Goal: Contribute content: Add original content to the website for others to see

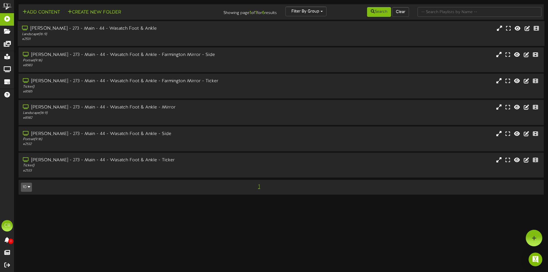
click at [86, 40] on div "# 2531" at bounding box center [127, 39] width 211 height 5
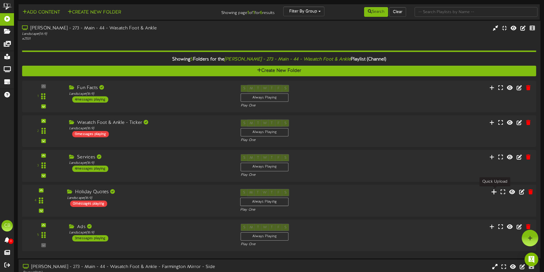
click at [493, 192] on icon at bounding box center [494, 191] width 6 height 6
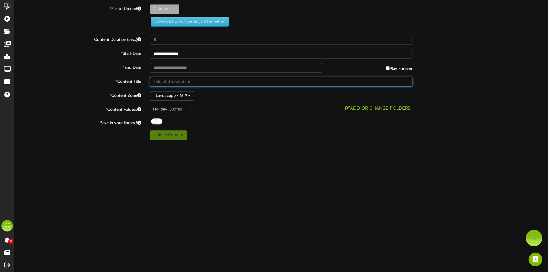
click at [173, 82] on input "text" at bounding box center [281, 82] width 263 height 10
type input "Holiday"
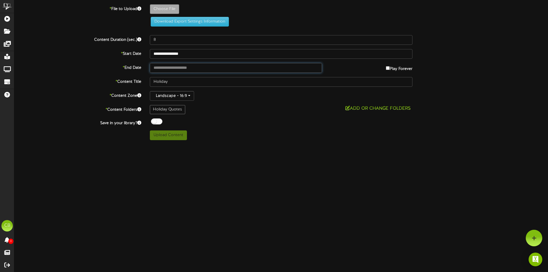
click at [286, 71] on input "text" at bounding box center [236, 68] width 172 height 10
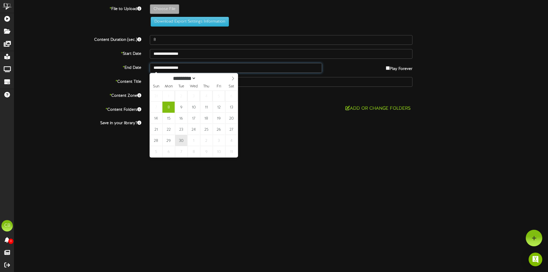
type input "**********"
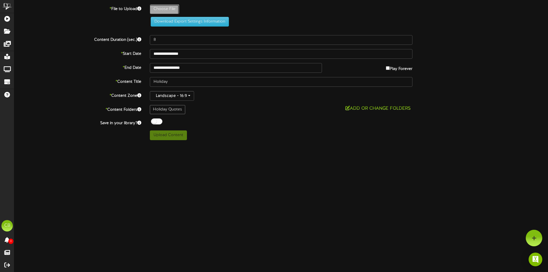
type input "**********"
type input "BeigeandBlueLeavesIllustrationAutumnCard7x5in2"
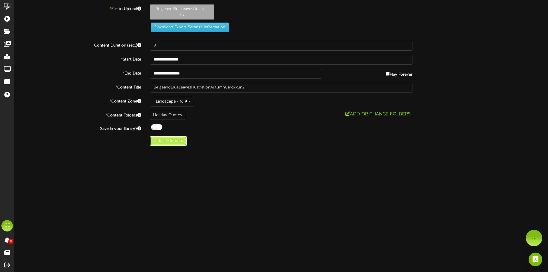
click at [164, 142] on button "Upload Content" at bounding box center [168, 141] width 37 height 10
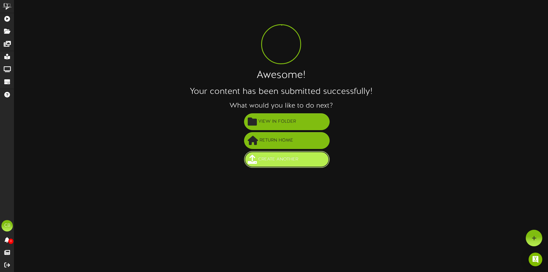
click at [270, 162] on span "Create Another" at bounding box center [278, 159] width 43 height 9
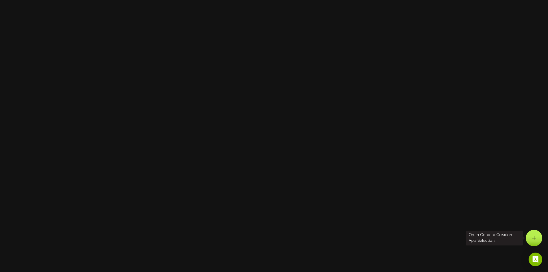
click at [529, 242] on div at bounding box center [534, 238] width 17 height 17
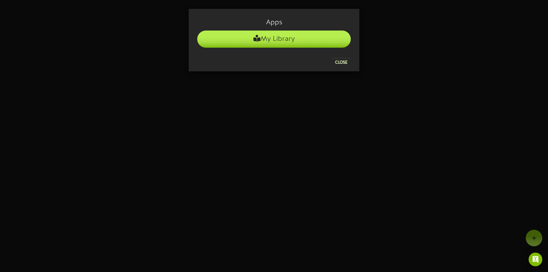
click at [307, 42] on li "My Library" at bounding box center [274, 39] width 154 height 17
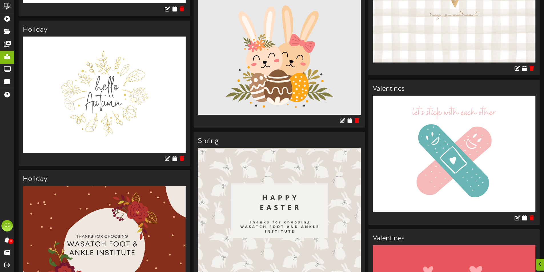
scroll to position [4811, 0]
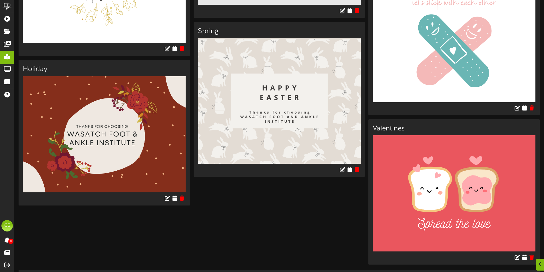
click at [154, 148] on img at bounding box center [104, 134] width 163 height 116
click at [166, 195] on icon at bounding box center [167, 198] width 6 height 6
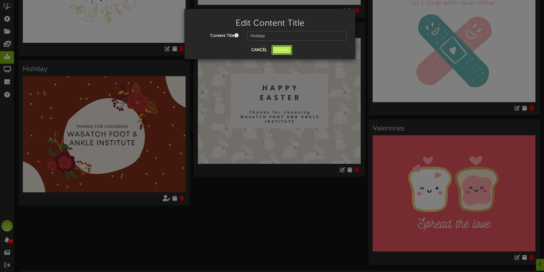
click at [284, 48] on button "Submit" at bounding box center [281, 50] width 21 height 10
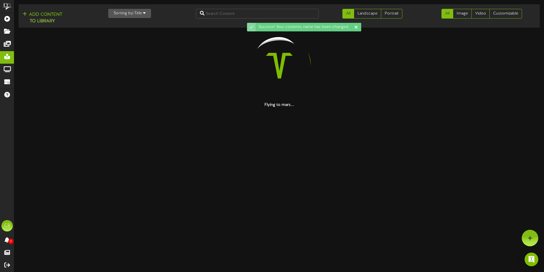
scroll to position [0, 0]
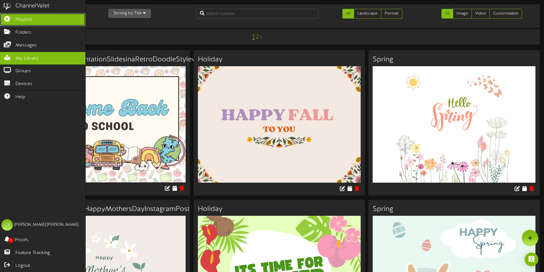
click at [12, 21] on link "Playlists" at bounding box center [42, 19] width 85 height 13
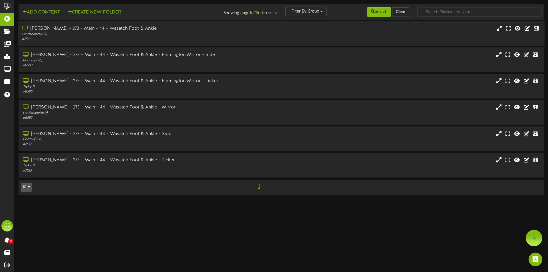
click at [119, 32] on div "[PERSON_NAME] - 273 - Main - 44 - Wasatch Foot & Ankle" at bounding box center [127, 28] width 211 height 7
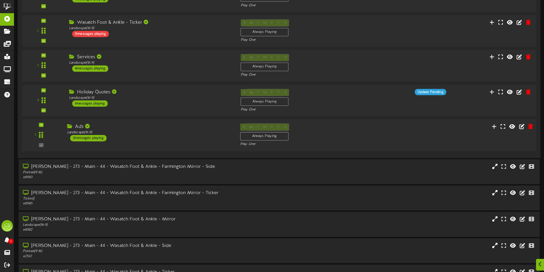
scroll to position [104, 0]
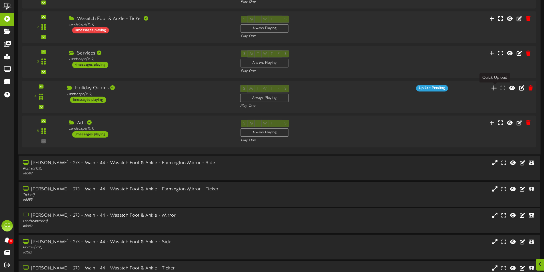
click at [494, 90] on icon at bounding box center [494, 87] width 6 height 6
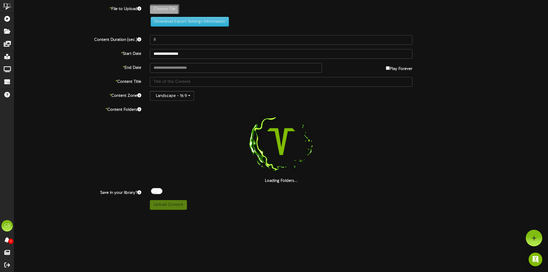
type input "**********"
type input "BeigeWatercolorHelloAutumnPoster7x5in"
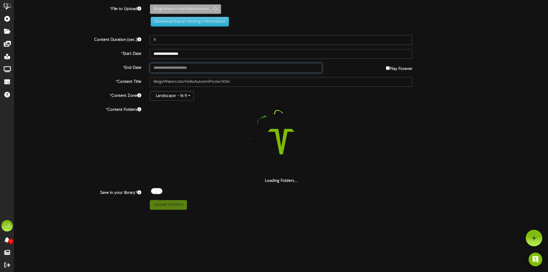
click at [173, 67] on input "text" at bounding box center [236, 68] width 172 height 10
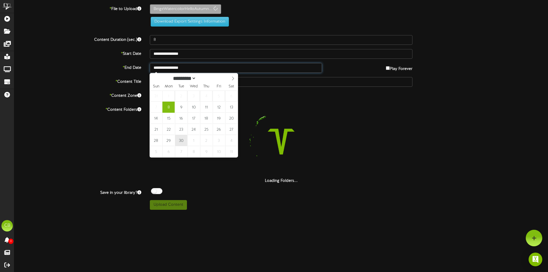
type input "**********"
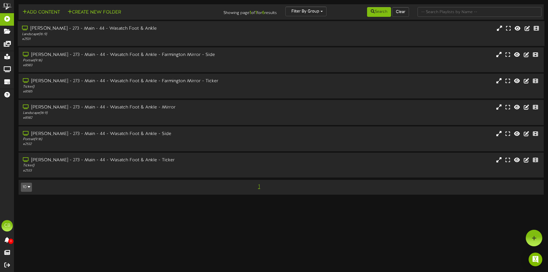
click at [96, 34] on div "Landscape ( 16:9 )" at bounding box center [127, 34] width 211 height 5
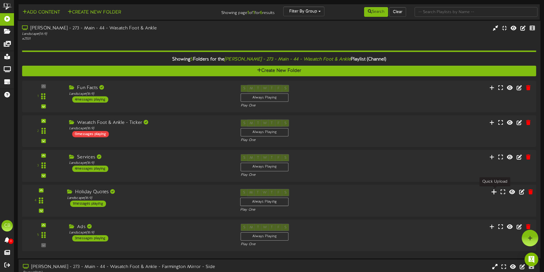
click at [492, 194] on icon at bounding box center [494, 191] width 6 height 6
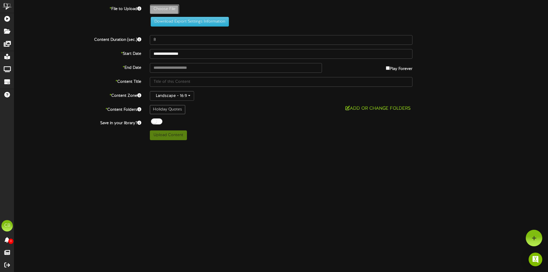
type input "**********"
type input "BeigeWatercolorHelloAutumnPoster7x5in"
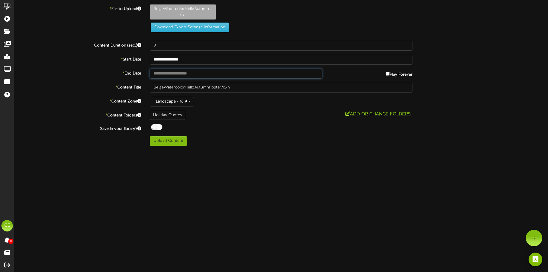
click at [182, 69] on input "text" at bounding box center [236, 74] width 172 height 10
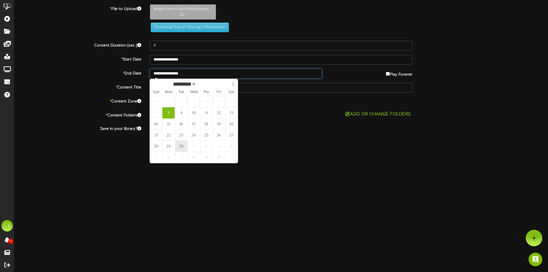
type input "**********"
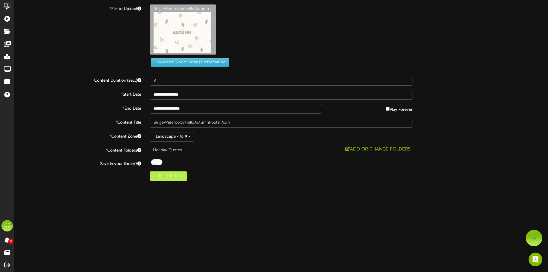
click at [179, 143] on div "**********" at bounding box center [281, 92] width 534 height 177
drag, startPoint x: 172, startPoint y: 174, endPoint x: 176, endPoint y: 175, distance: 4.7
click at [173, 174] on button "Upload Content" at bounding box center [168, 176] width 37 height 10
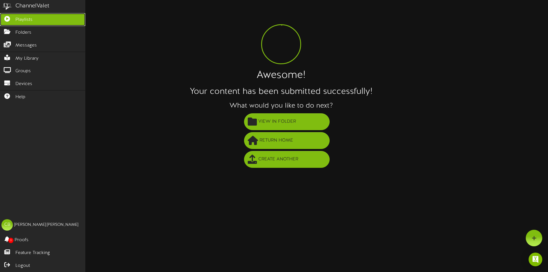
click at [17, 21] on span "Playlists" at bounding box center [23, 20] width 17 height 7
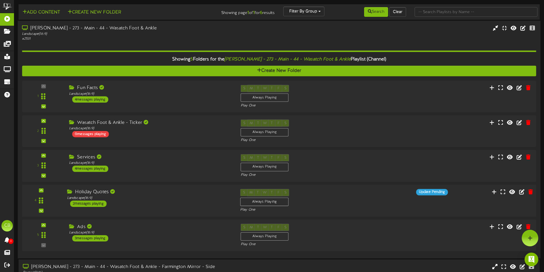
click at [126, 201] on div "Holiday Quotes Landscape ( 16:9 ) 2 messages playing" at bounding box center [149, 198] width 173 height 18
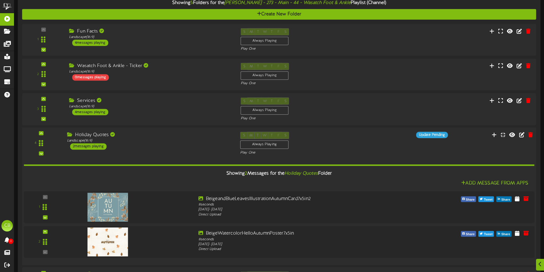
scroll to position [57, 0]
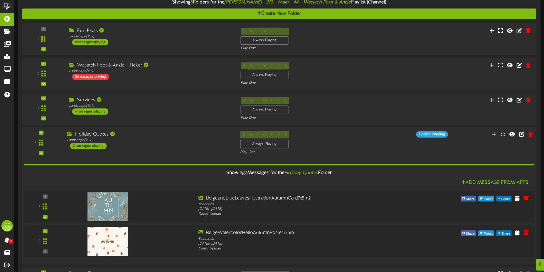
click at [108, 156] on div "Showing 2 Messages for the Holiday Quotes Folder Add Message From Apps 1" at bounding box center [279, 207] width 510 height 105
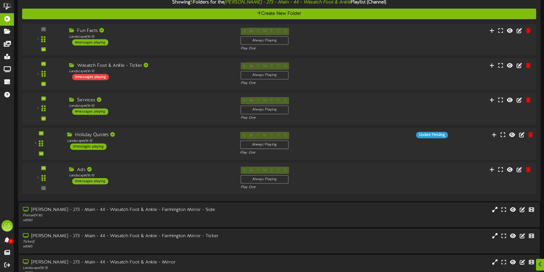
click at [110, 150] on div "4" at bounding box center [278, 143] width 519 height 23
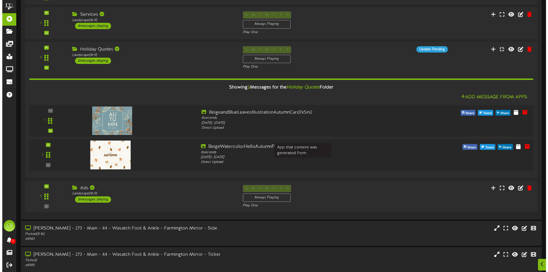
scroll to position [0, 0]
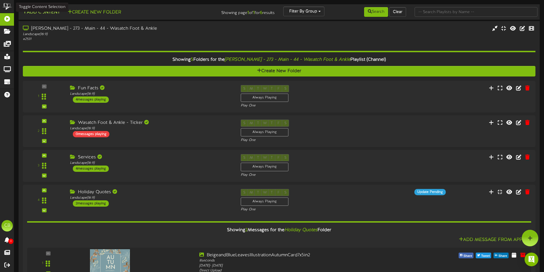
click at [33, 13] on button "Add Content" at bounding box center [41, 12] width 41 height 7
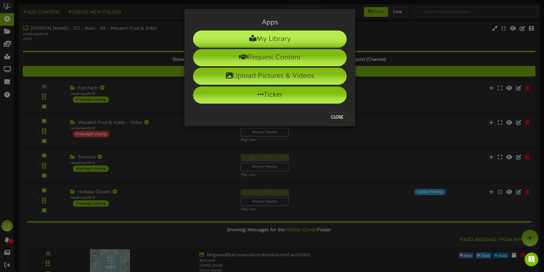
click at [268, 37] on li "My Library" at bounding box center [270, 39] width 154 height 17
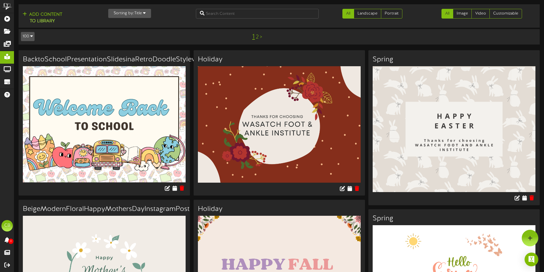
click at [226, 97] on img at bounding box center [279, 124] width 163 height 116
click at [351, 189] on icon at bounding box center [349, 188] width 5 height 6
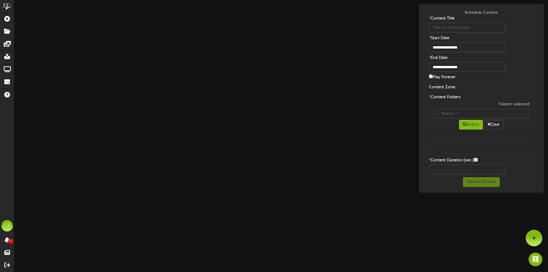
type input "Holiday"
type input "8"
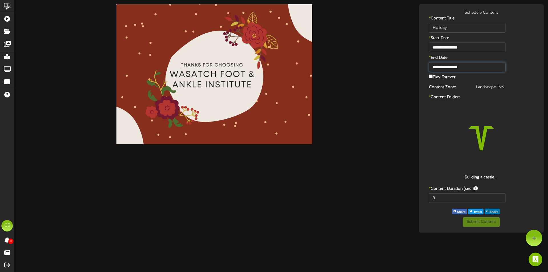
click at [461, 68] on input "**********" at bounding box center [467, 67] width 76 height 10
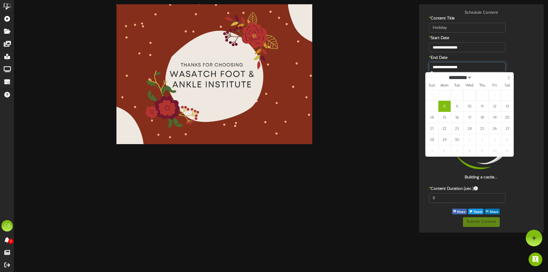
type input "**********"
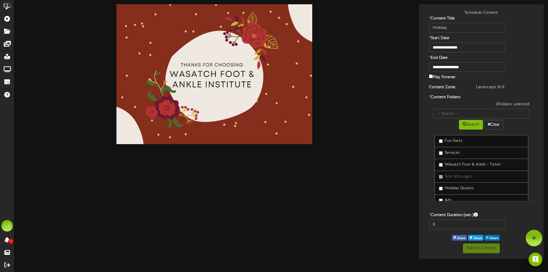
click at [452, 190] on label "Holiday Quotes" at bounding box center [456, 189] width 35 height 6
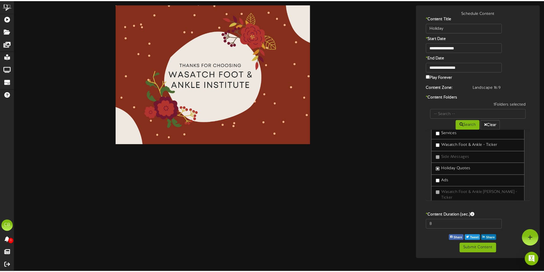
scroll to position [48, 0]
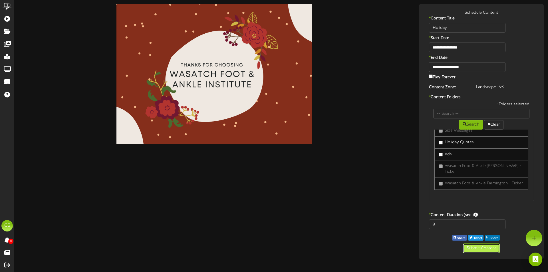
click at [490, 248] on button "Submit Content" at bounding box center [481, 248] width 37 height 10
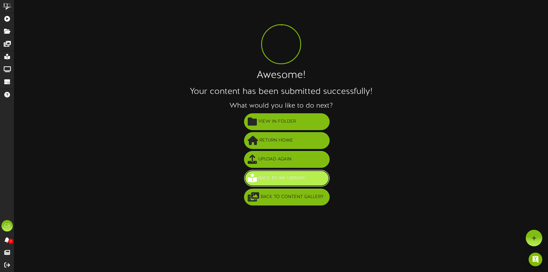
click at [309, 181] on button "Back to My Library" at bounding box center [287, 178] width 86 height 17
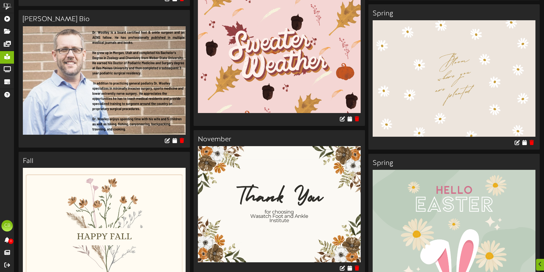
scroll to position [2398, 0]
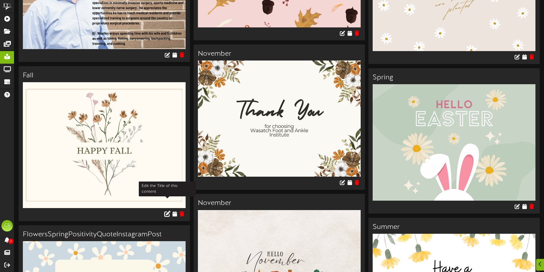
click at [171, 210] on button at bounding box center [167, 214] width 10 height 9
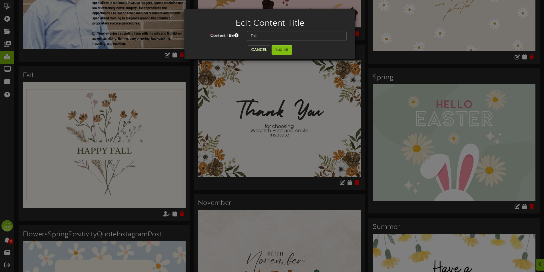
click at [137, 196] on div "Edit Content Title * Content Title Fall Cancel Submit" at bounding box center [272, 136] width 544 height 272
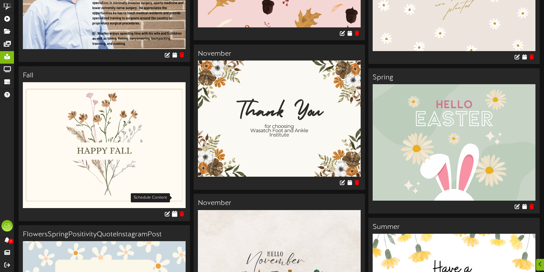
click at [177, 210] on icon at bounding box center [174, 213] width 5 height 6
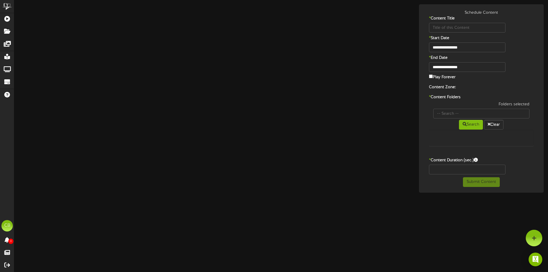
type input "Fall"
type input "8"
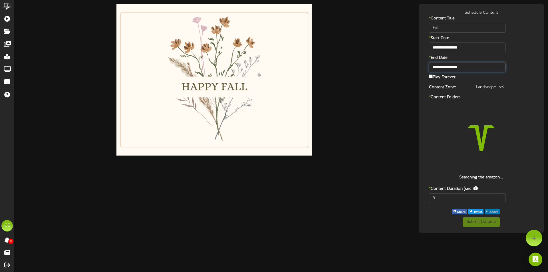
click at [463, 69] on input "**********" at bounding box center [467, 67] width 76 height 10
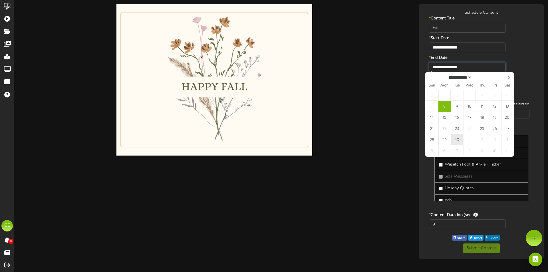
type input "**********"
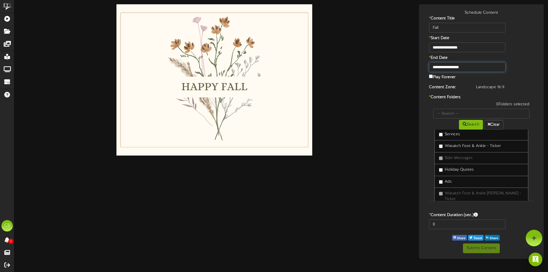
scroll to position [29, 0]
click at [462, 160] on label "Holiday Quotes" at bounding box center [456, 160] width 35 height 6
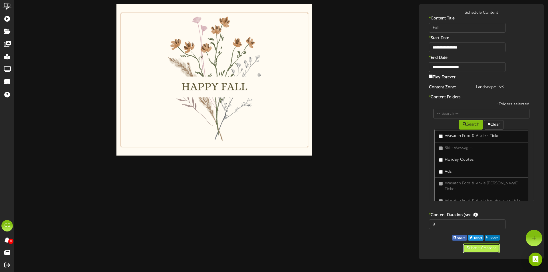
click at [489, 251] on button "Submit Content" at bounding box center [481, 248] width 37 height 10
